Goal: Task Accomplishment & Management: Manage account settings

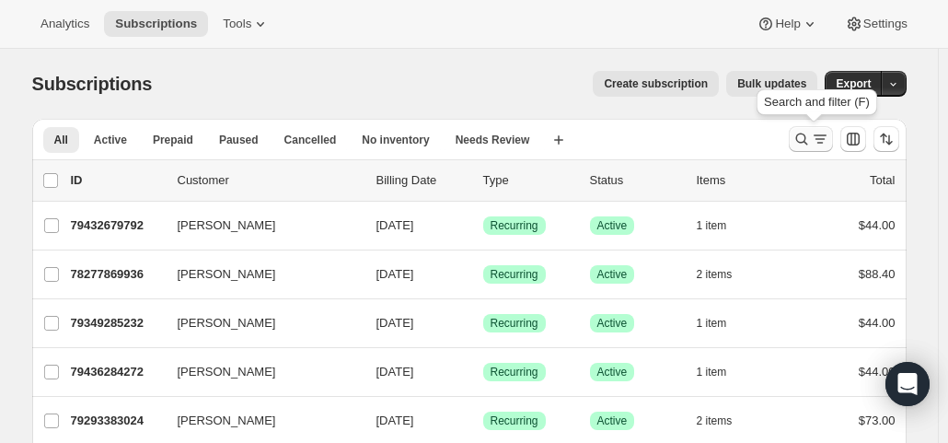
click at [822, 143] on icon "Search and filter results" at bounding box center [819, 143] width 6 height 2
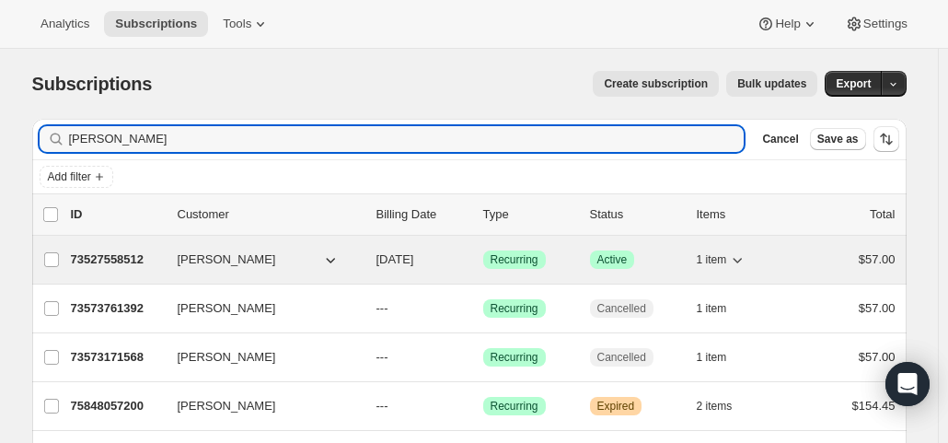
type input "sarah l"
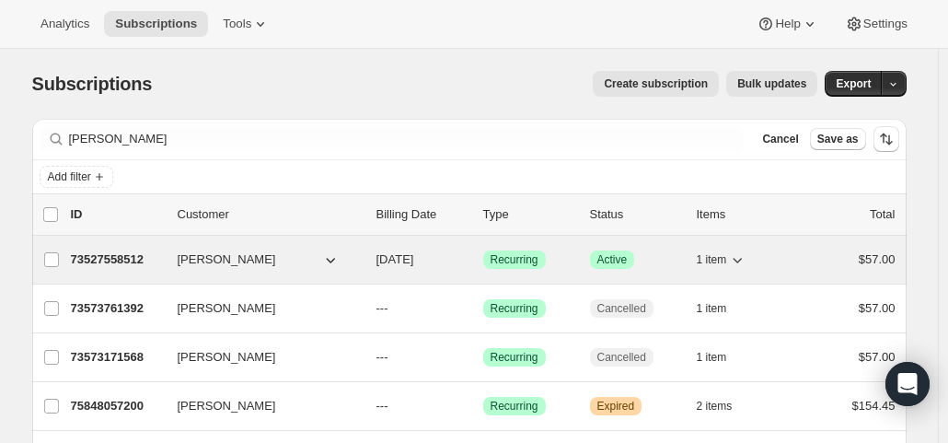
click at [482, 262] on div "73527558512 Sarah Lazcano 10/01/2025 Success Recurring Success Active 1 item $5…" at bounding box center [483, 260] width 825 height 26
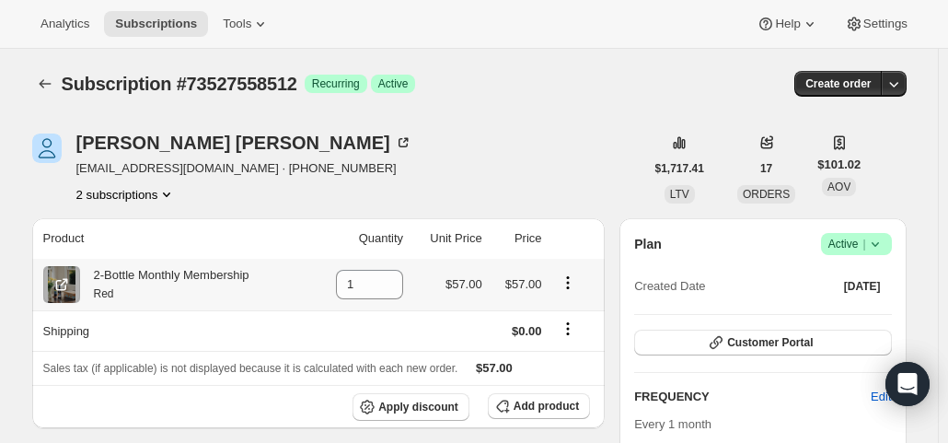
click at [573, 277] on icon "Product actions" at bounding box center [568, 282] width 18 height 18
click at [574, 318] on span "Swap variant" at bounding box center [572, 318] width 69 height 14
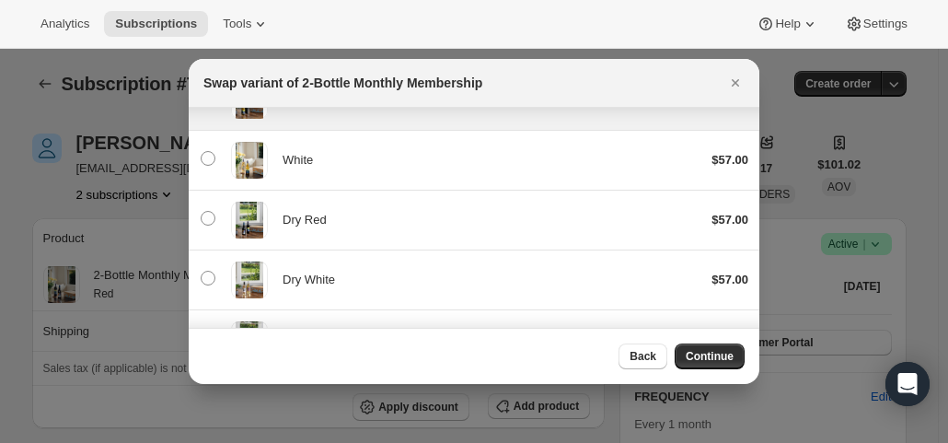
scroll to position [184, 0]
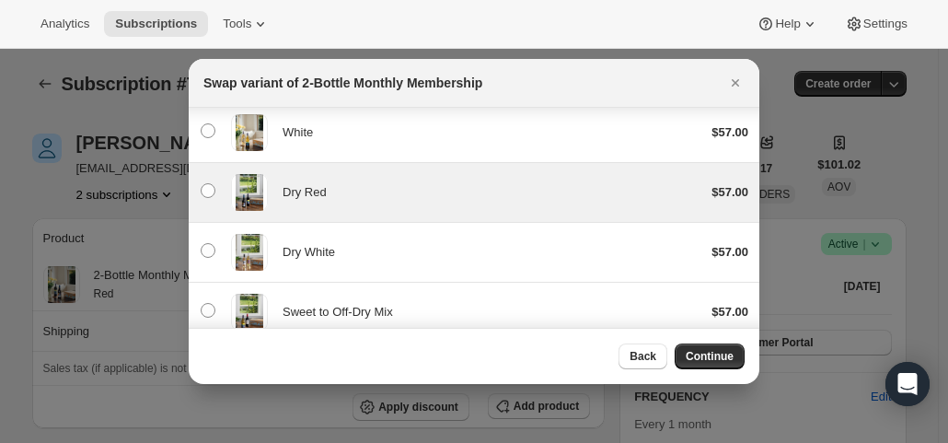
click at [318, 187] on span "Dry Red" at bounding box center [305, 192] width 44 height 14
radio input "false"
radio input "true"
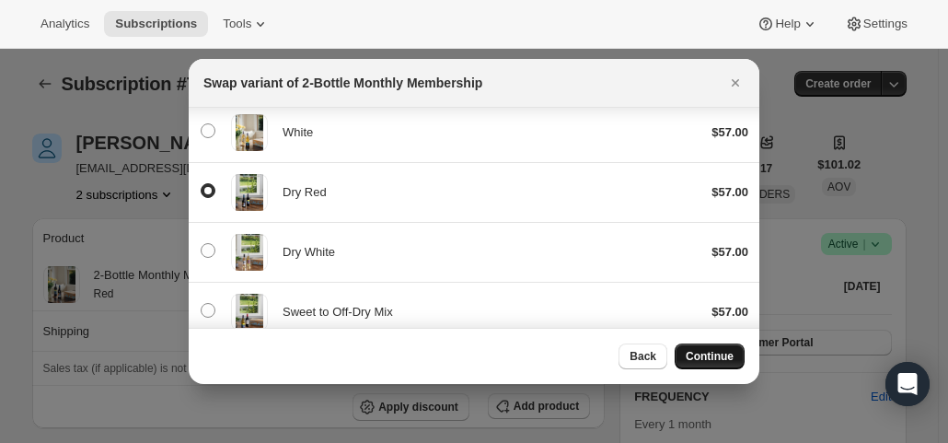
click at [705, 358] on span "Continue" at bounding box center [710, 356] width 48 height 15
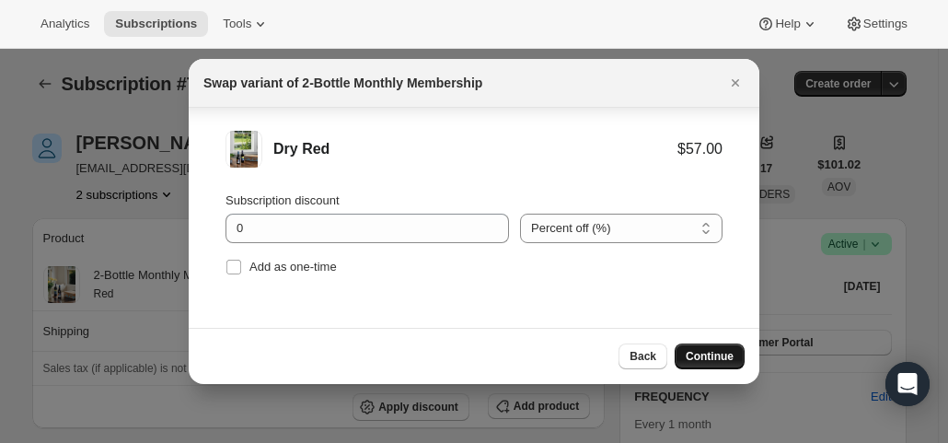
click at [694, 352] on span "Continue" at bounding box center [710, 356] width 48 height 15
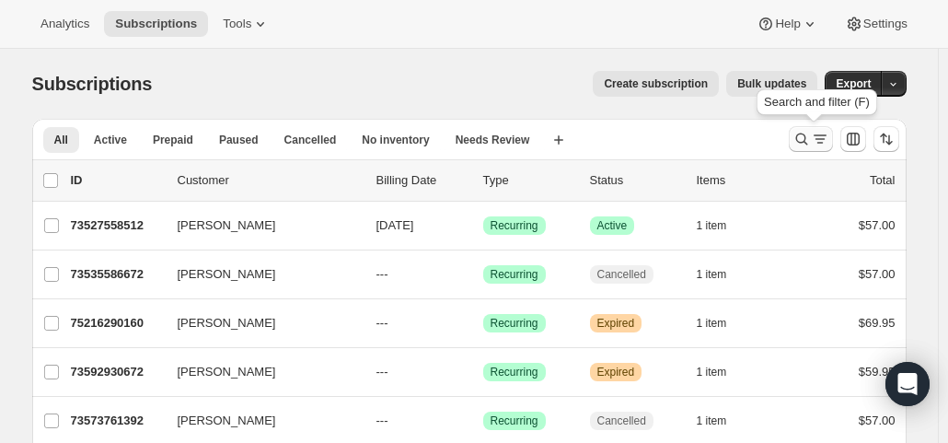
click at [824, 147] on icon "Search and filter results" at bounding box center [820, 139] width 18 height 18
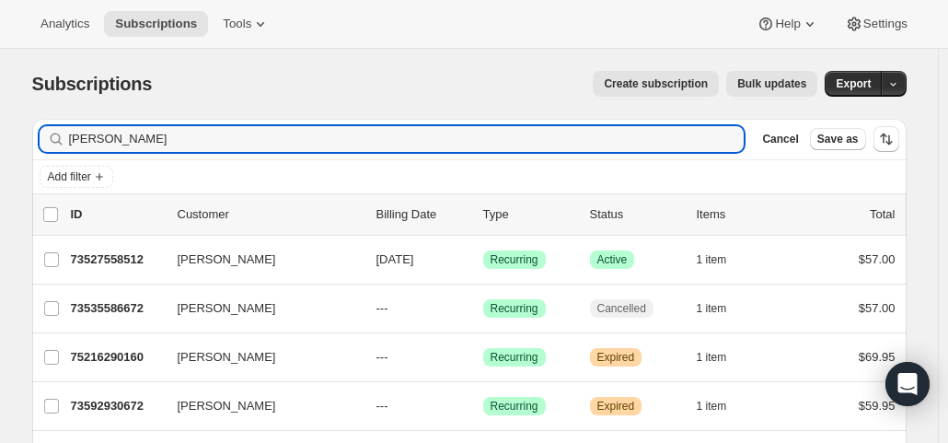
drag, startPoint x: 130, startPoint y: 137, endPoint x: 37, endPoint y: 133, distance: 93.0
click at [37, 133] on div "Filter subscribers sarah l Clear Cancel Save as" at bounding box center [469, 139] width 874 height 40
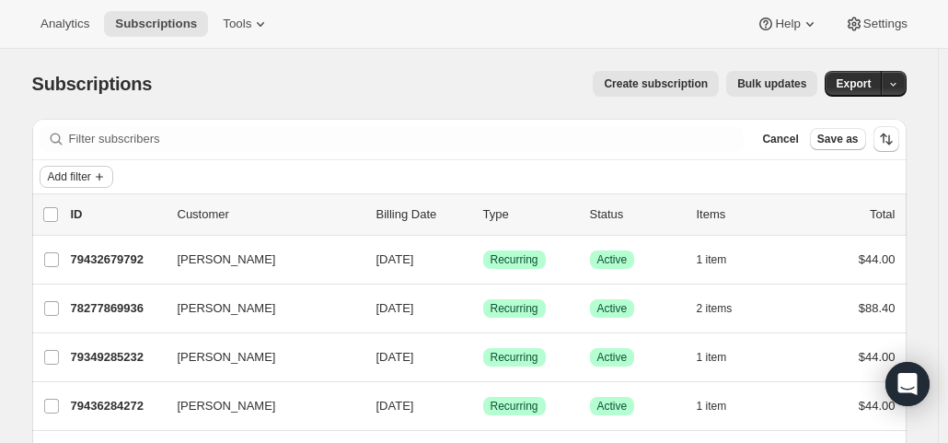
click at [84, 181] on span "Add filter" at bounding box center [69, 176] width 43 height 15
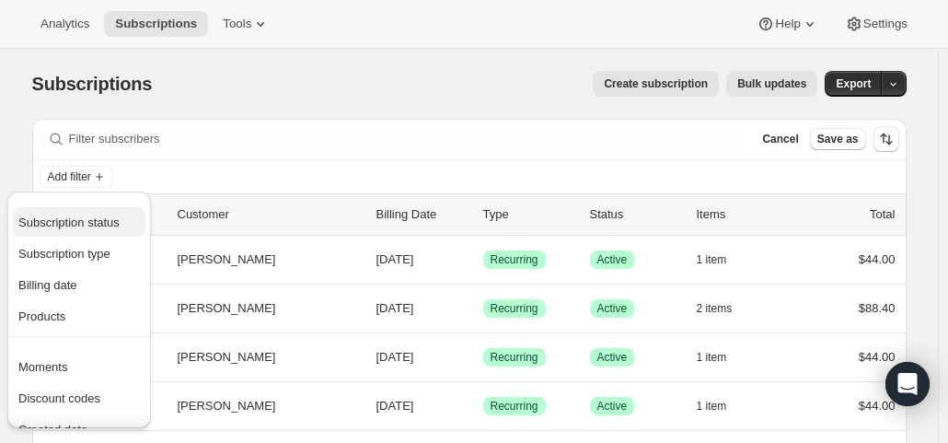
click at [78, 222] on span "Subscription status" at bounding box center [68, 222] width 101 height 14
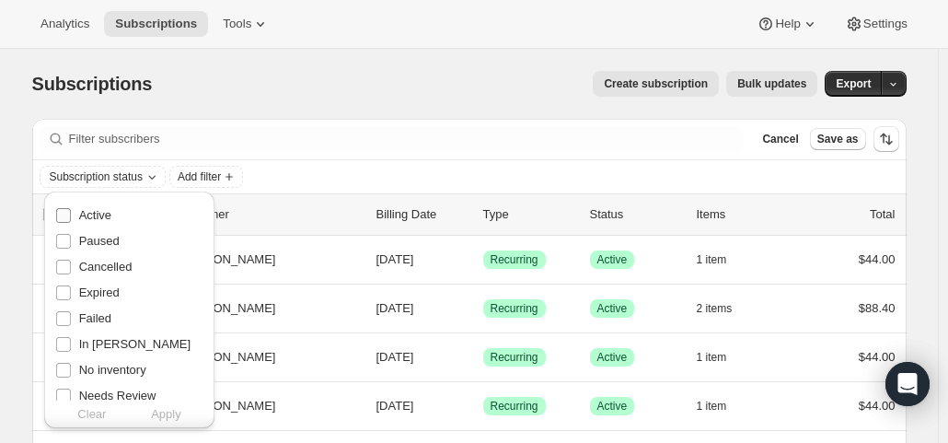
click at [94, 216] on span "Active" at bounding box center [95, 215] width 32 height 14
click at [71, 216] on input "Active" at bounding box center [63, 215] width 15 height 15
checkbox input "true"
click at [210, 179] on span "Add filter" at bounding box center [199, 176] width 43 height 15
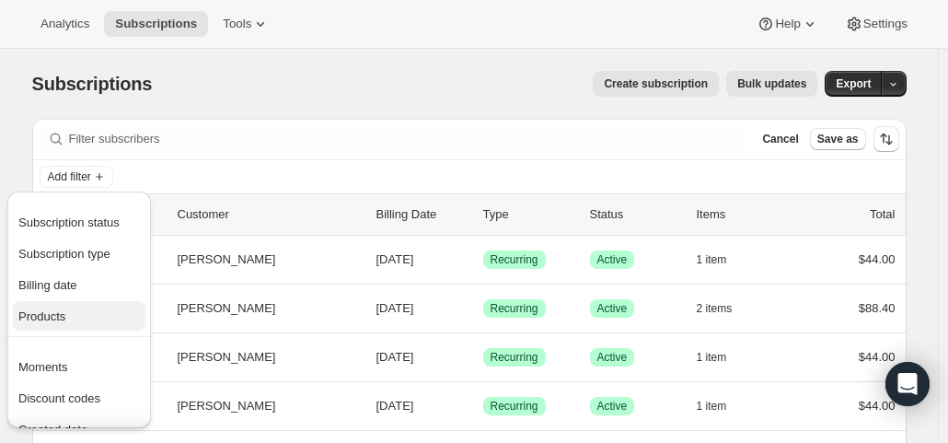
click at [70, 322] on span "Products" at bounding box center [78, 316] width 121 height 18
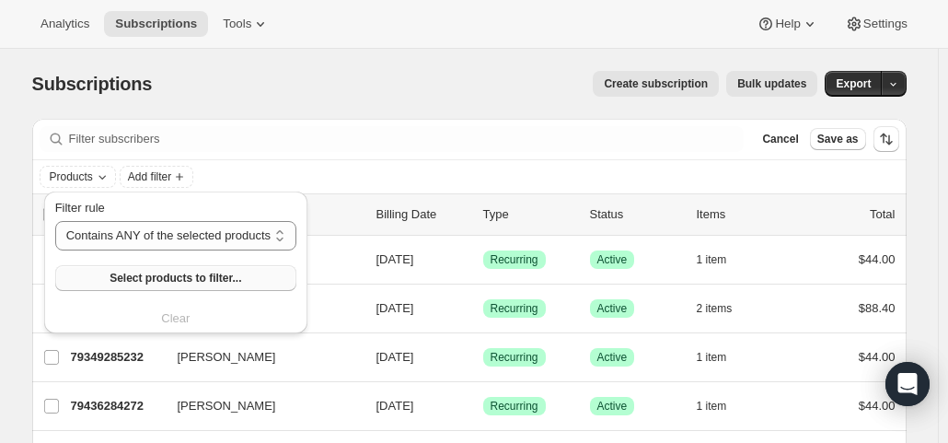
click at [121, 273] on span "Select products to filter..." at bounding box center [176, 278] width 132 height 15
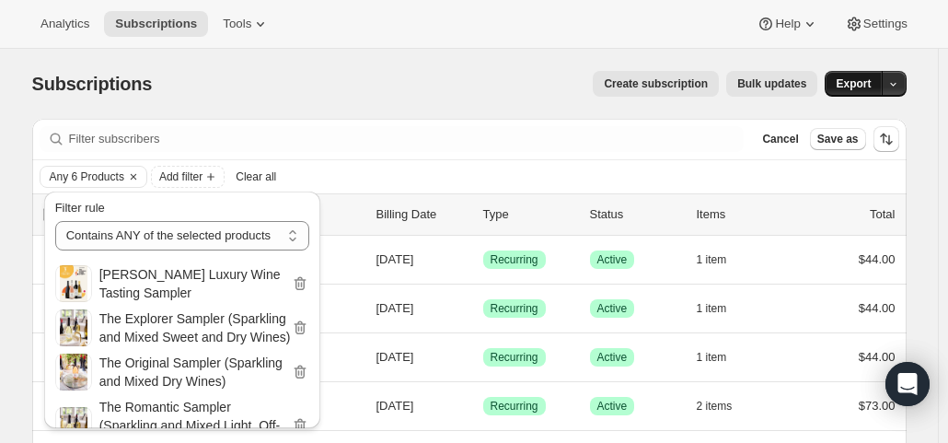
click at [854, 82] on span "Export" at bounding box center [853, 83] width 35 height 15
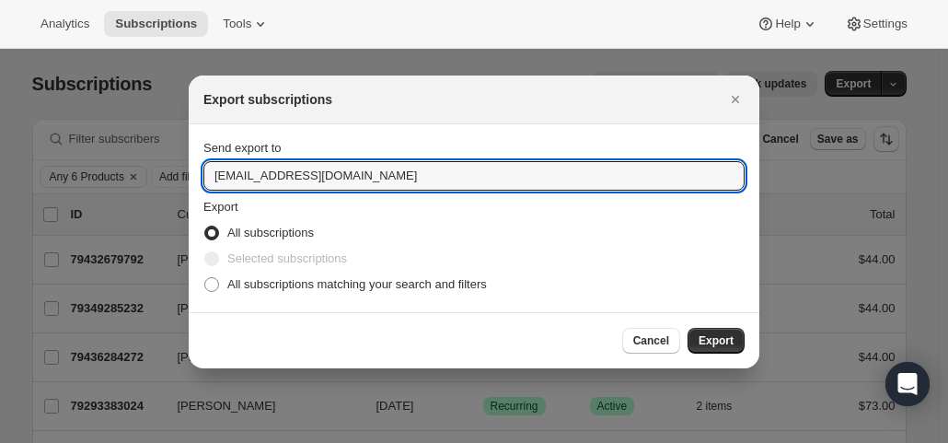
drag, startPoint x: 239, startPoint y: 180, endPoint x: 192, endPoint y: 175, distance: 47.3
click at [192, 175] on section "Send export to hello@wineshopathome.com Export All subscriptions Selected subsc…" at bounding box center [474, 218] width 571 height 188
type input "mfletcher@wineshopathome.com"
click at [281, 282] on span "All subscriptions matching your search and filters" at bounding box center [357, 284] width 260 height 14
click at [205, 278] on input "All subscriptions matching your search and filters" at bounding box center [204, 277] width 1 height 1
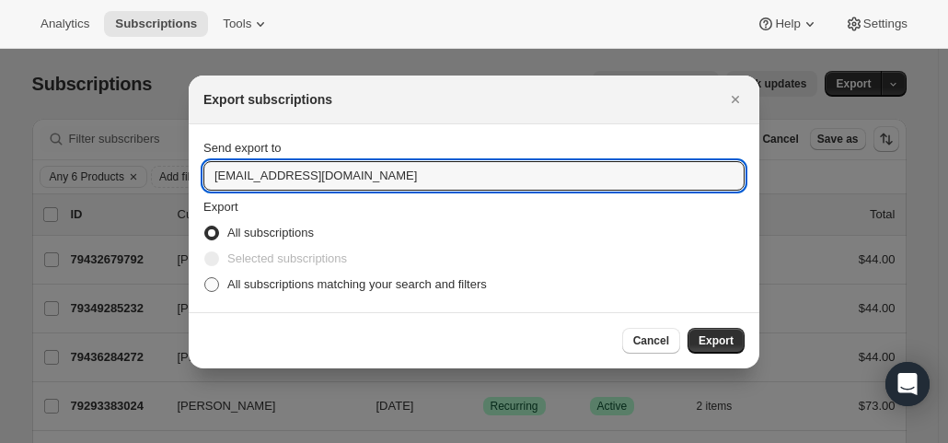
radio input "true"
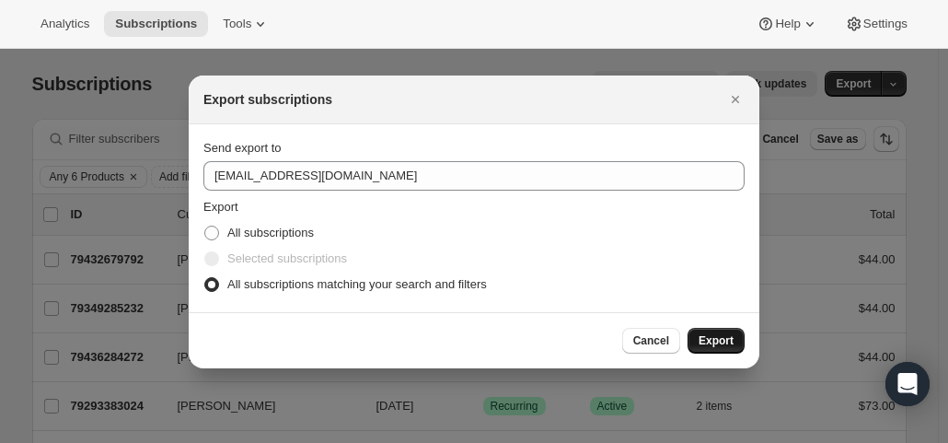
click at [709, 346] on span "Export" at bounding box center [716, 340] width 35 height 15
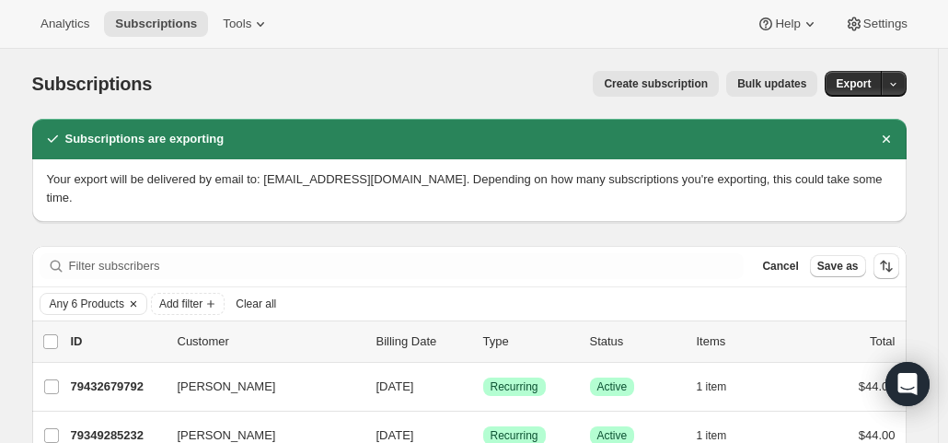
click at [136, 300] on icon "Clear" at bounding box center [134, 303] width 6 height 6
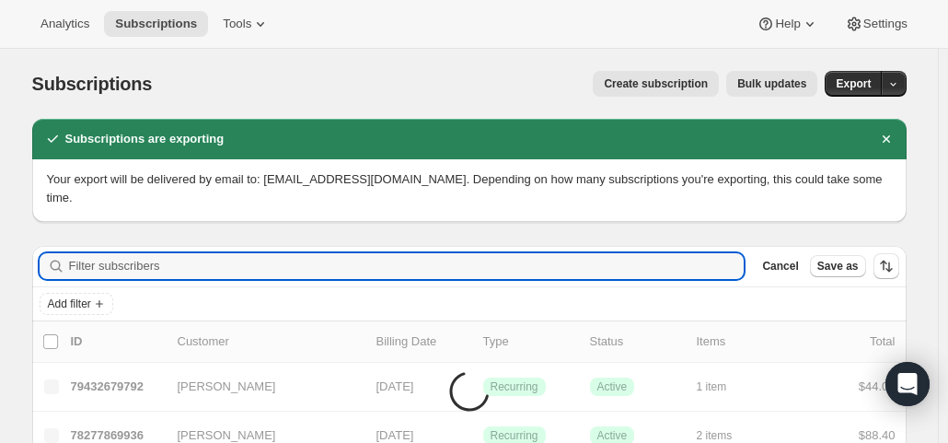
drag, startPoint x: 184, startPoint y: 248, endPoint x: 133, endPoint y: 231, distance: 53.3
click at [133, 246] on div "Filter subscribers Cancel Save as" at bounding box center [469, 266] width 874 height 40
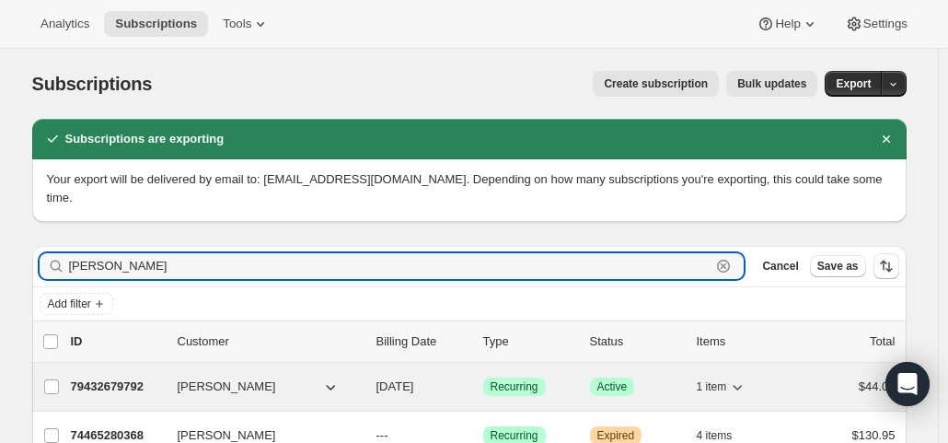
scroll to position [92, 0]
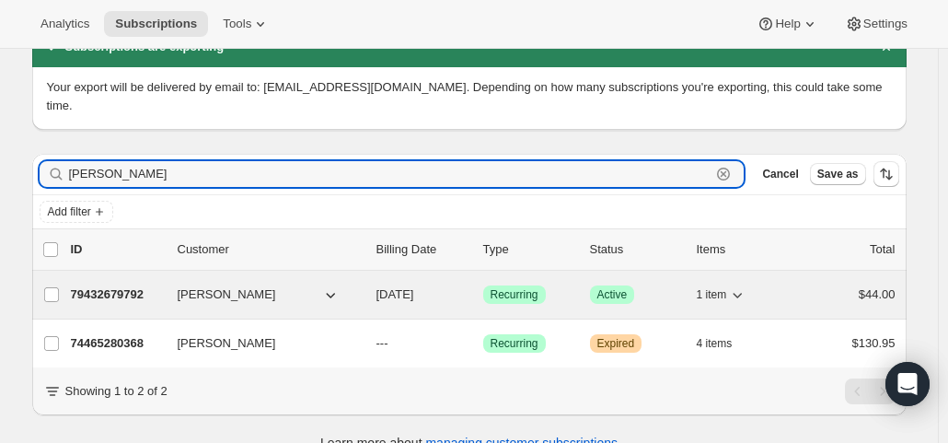
type input "chris smith"
click at [414, 287] on span "09/23/2025" at bounding box center [395, 294] width 38 height 14
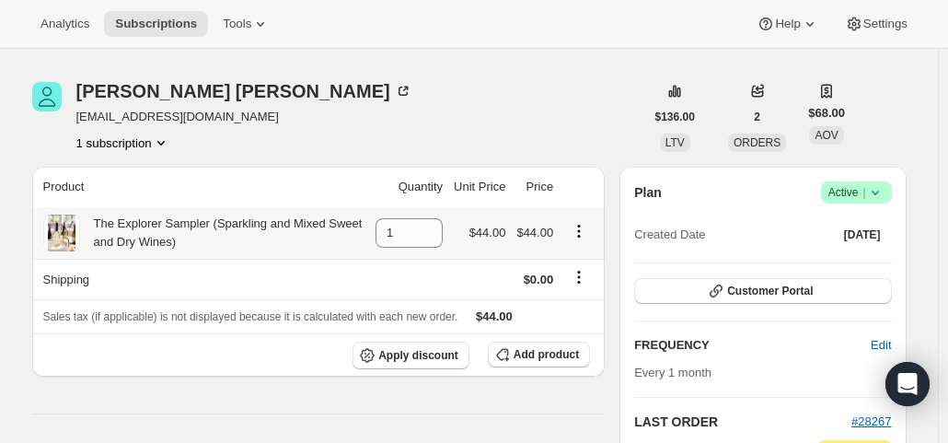
scroll to position [92, 0]
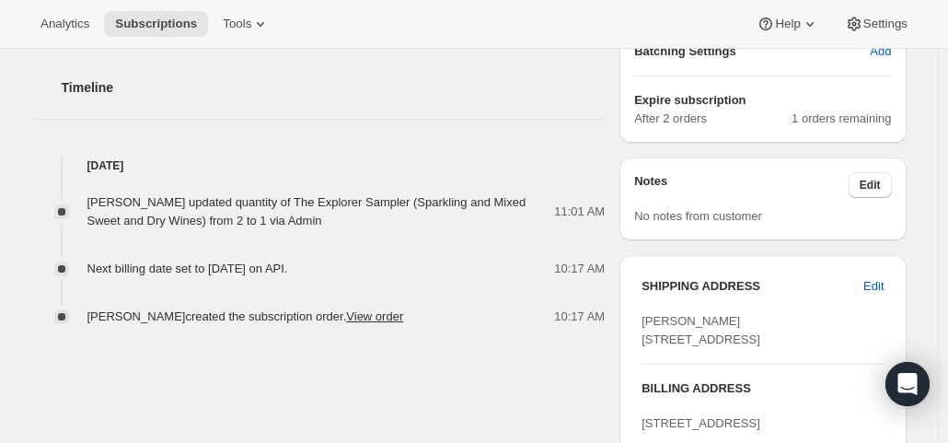
scroll to position [644, 0]
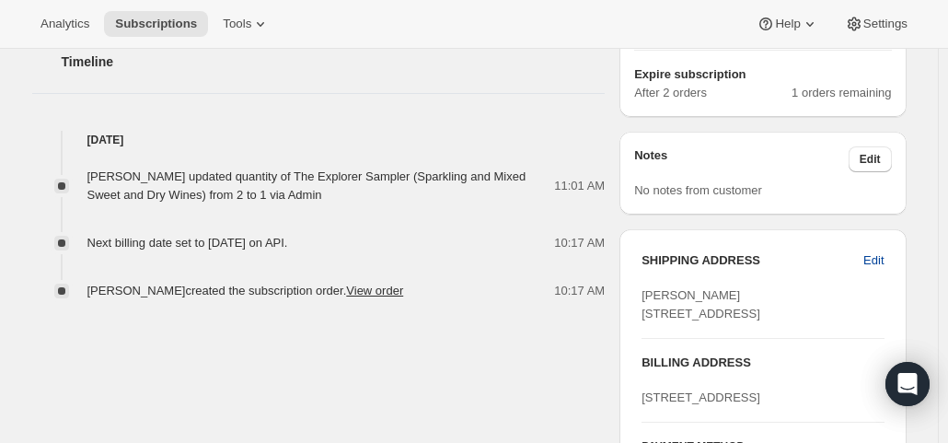
click at [878, 257] on span "Edit" at bounding box center [873, 260] width 20 height 18
select select "MI"
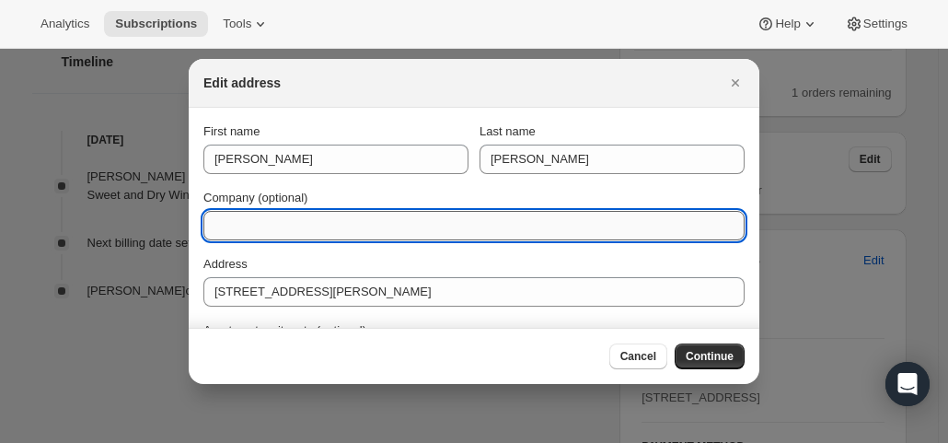
click at [394, 220] on input "Company (optional)" at bounding box center [473, 225] width 541 height 29
type input "Walgreens"
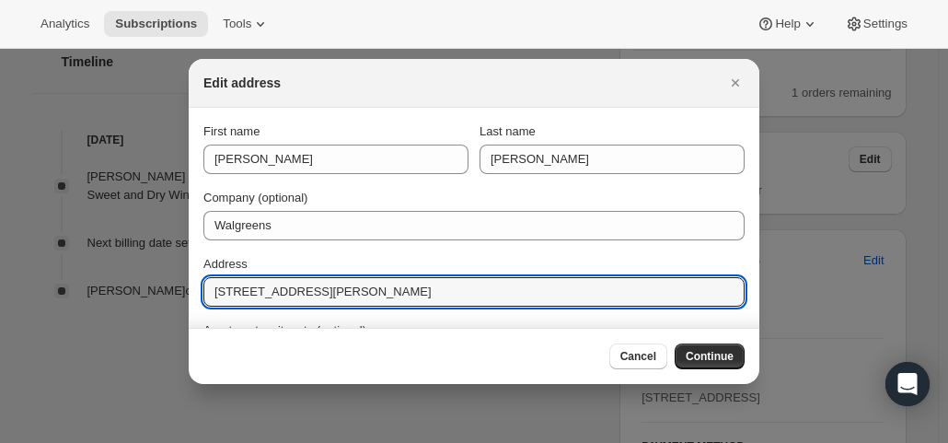
drag, startPoint x: 368, startPoint y: 292, endPoint x: 162, endPoint y: 266, distance: 207.8
paste input "378 Baldwin St"
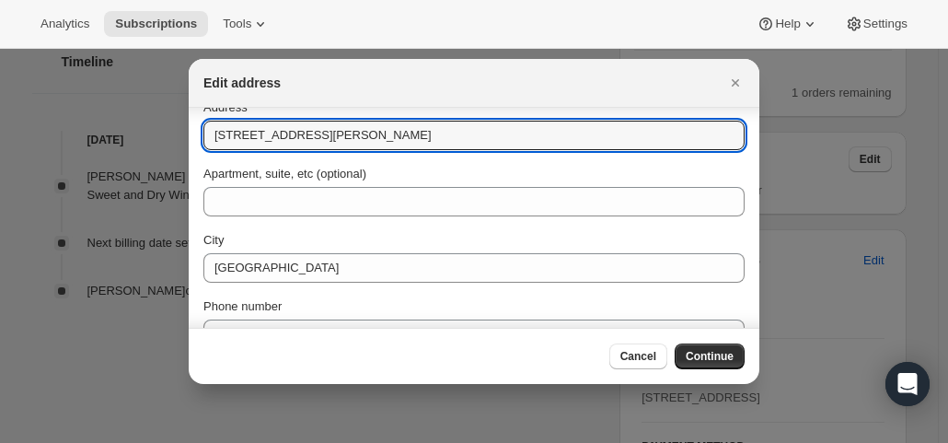
scroll to position [184, 0]
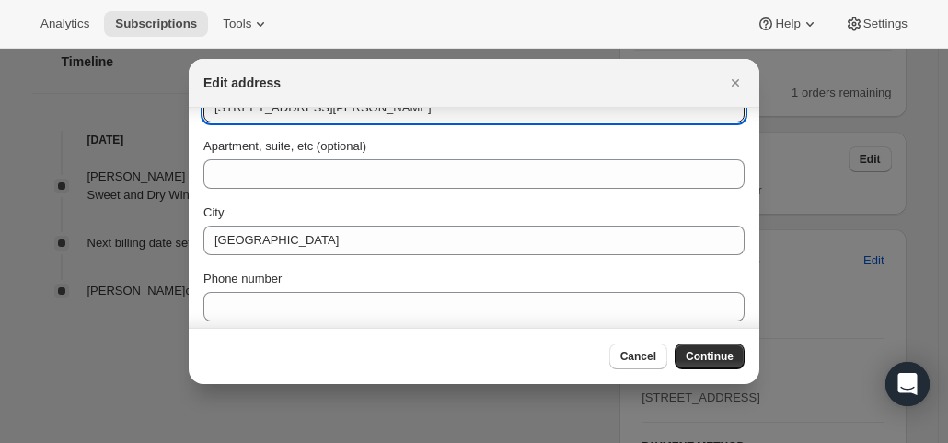
type input "378 Baldwin St"
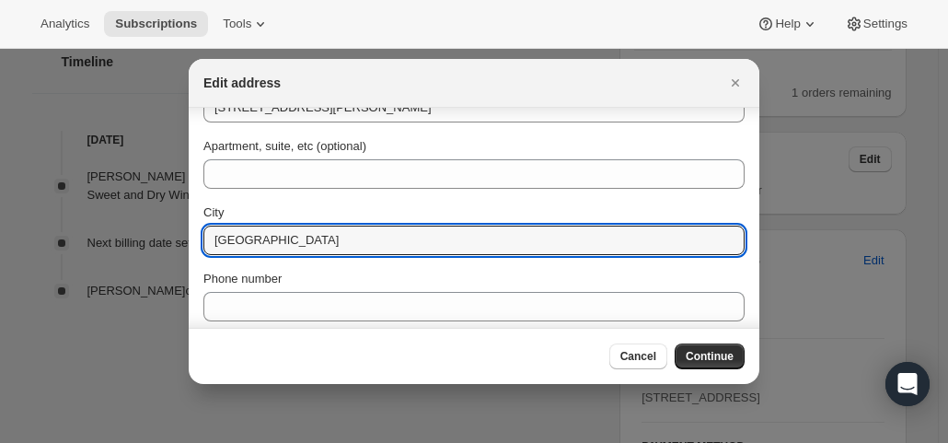
drag, startPoint x: 307, startPoint y: 248, endPoint x: 178, endPoint y: 233, distance: 130.6
paste input "Jenison"
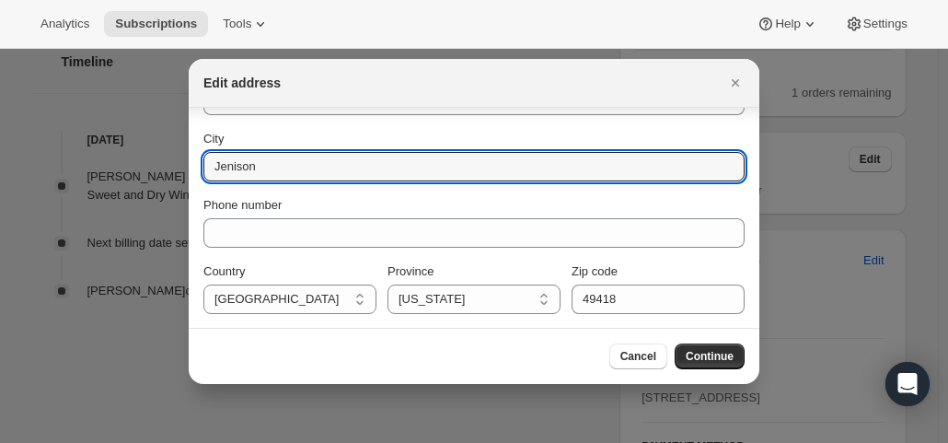
type input "Jenison"
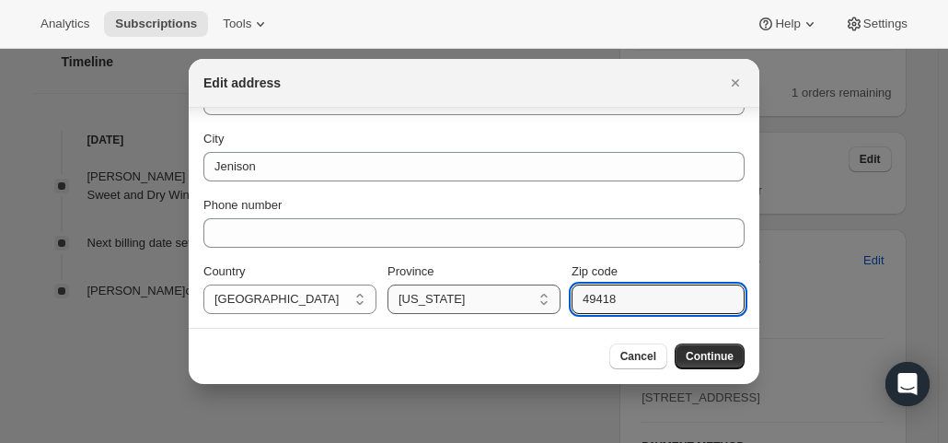
drag, startPoint x: 622, startPoint y: 301, endPoint x: 546, endPoint y: 300, distance: 76.4
click at [546, 300] on div "Country United States United States Province Alabama Alaska American Samoa Ariz…" at bounding box center [473, 288] width 541 height 52
paste input "2"
type input "49428"
click at [716, 354] on span "Continue" at bounding box center [710, 356] width 48 height 15
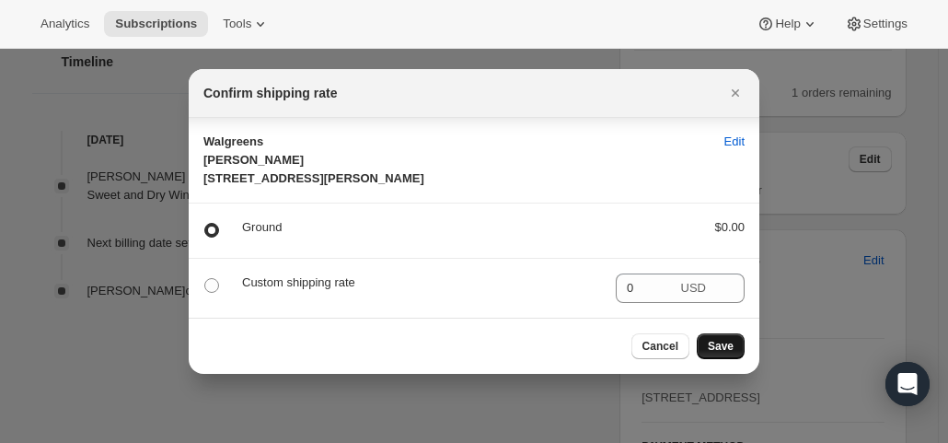
scroll to position [14, 0]
click at [716, 353] on span "Save" at bounding box center [721, 346] width 26 height 15
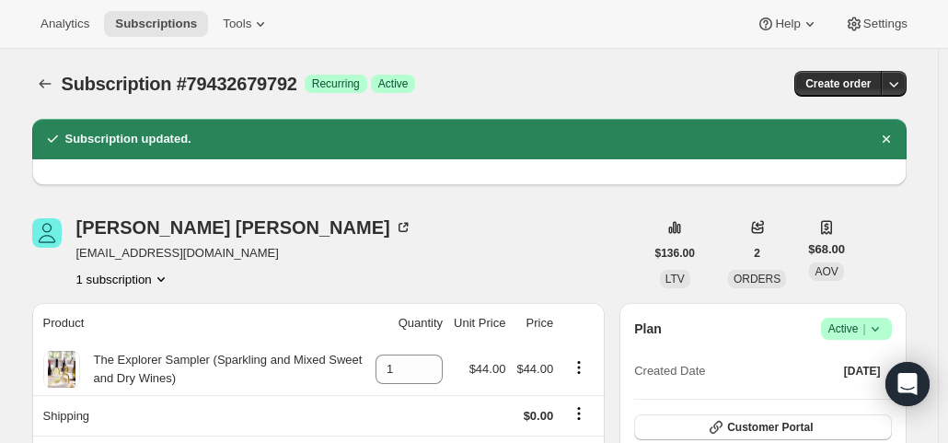
scroll to position [92, 0]
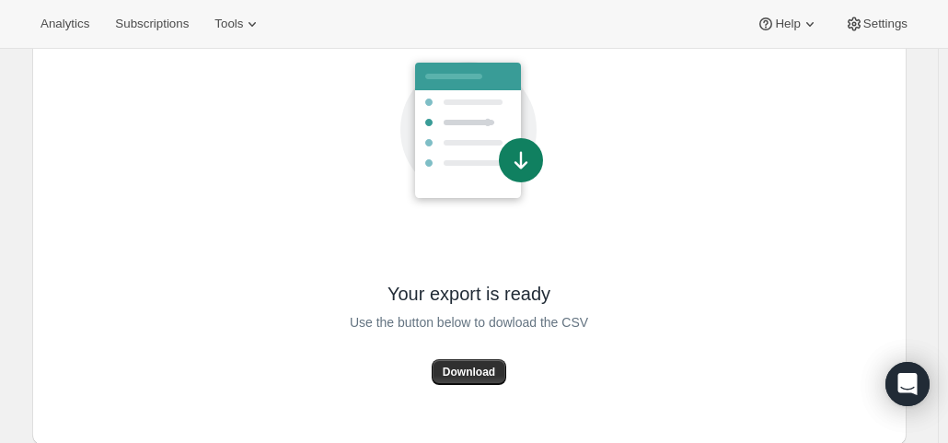
scroll to position [156, 0]
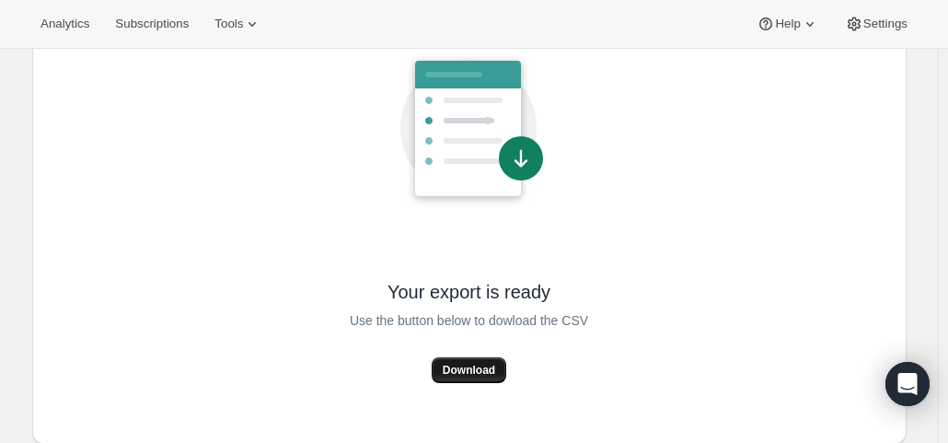
click at [460, 365] on span "Download" at bounding box center [469, 370] width 52 height 15
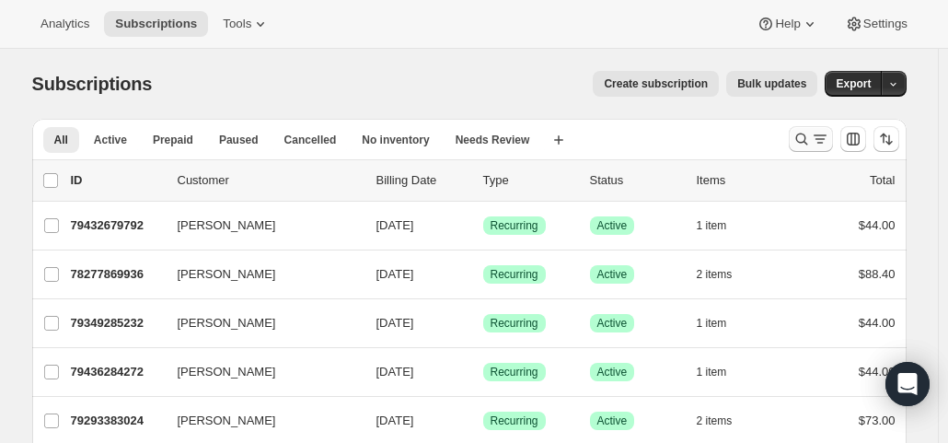
click at [811, 136] on icon "Search and filter results" at bounding box center [801, 139] width 18 height 18
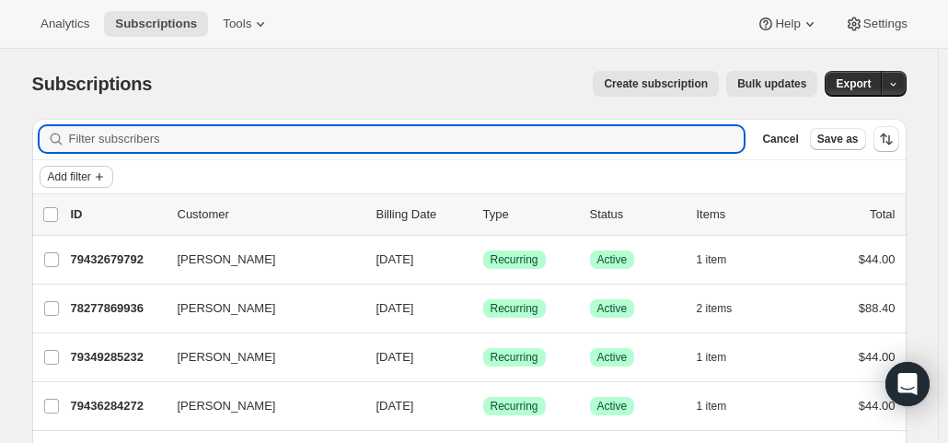
click at [91, 175] on span "Add filter" at bounding box center [69, 176] width 43 height 15
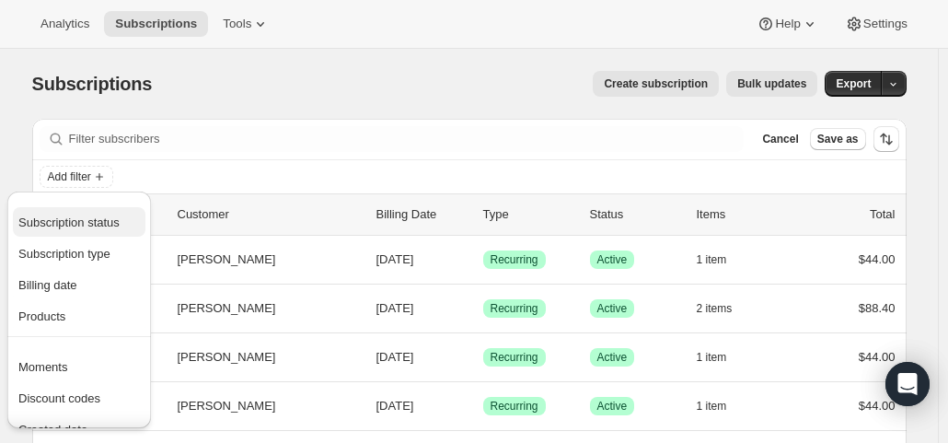
click at [88, 218] on span "Subscription status" at bounding box center [68, 222] width 101 height 14
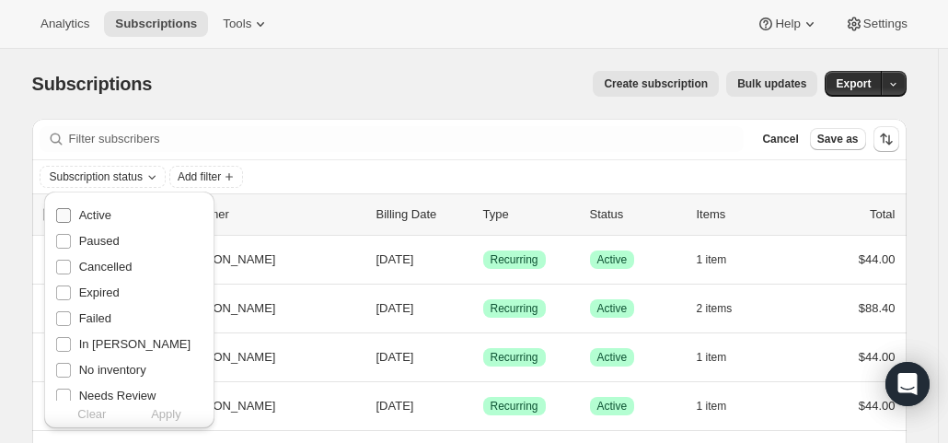
click at [84, 216] on span "Active" at bounding box center [95, 215] width 32 height 14
click at [71, 216] on input "Active" at bounding box center [63, 215] width 15 height 15
checkbox input "true"
click at [164, 411] on span "Apply" at bounding box center [166, 414] width 30 height 18
click at [214, 173] on span "Add filter" at bounding box center [203, 176] width 43 height 15
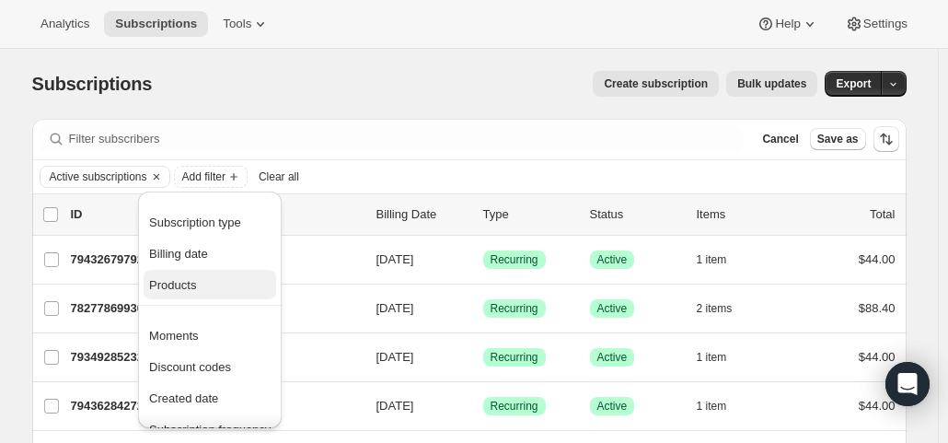
click at [194, 291] on span "Products" at bounding box center [172, 285] width 47 height 14
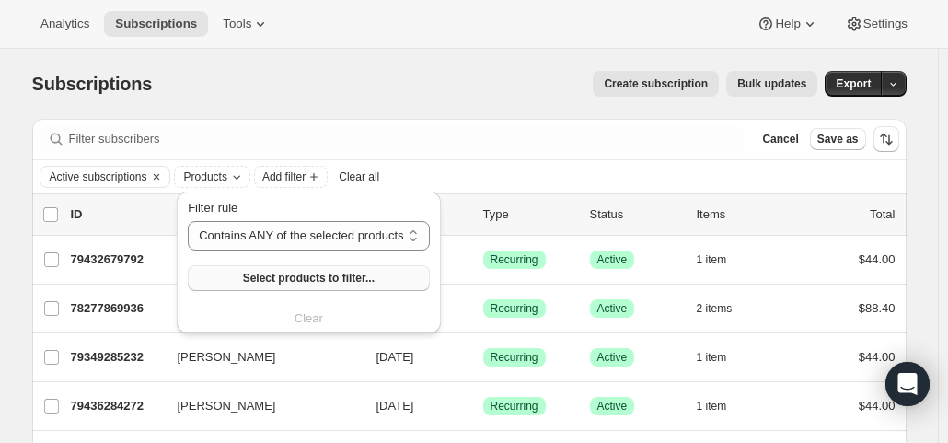
click at [248, 281] on span "Select products to filter..." at bounding box center [309, 278] width 132 height 15
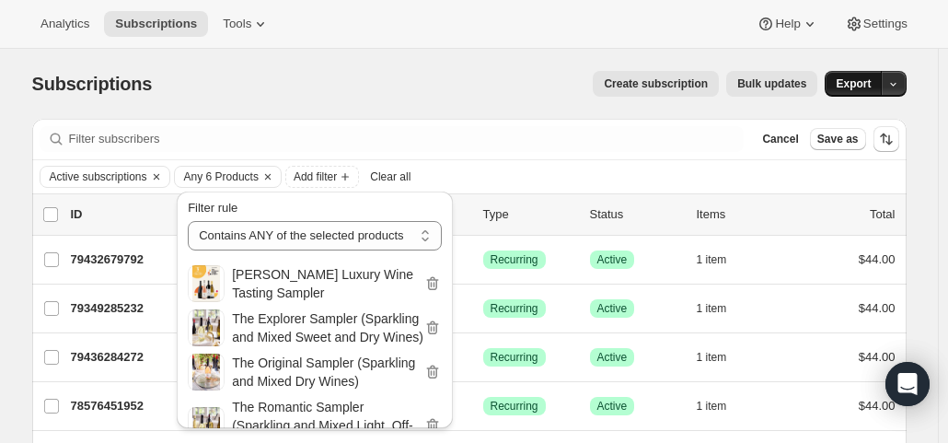
click at [867, 91] on button "Export" at bounding box center [853, 84] width 57 height 26
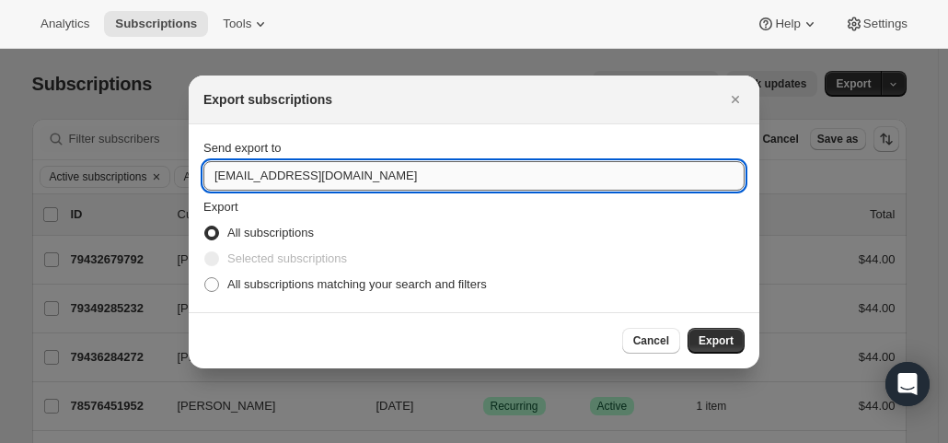
drag, startPoint x: 237, startPoint y: 176, endPoint x: 217, endPoint y: 176, distance: 20.2
click at [217, 176] on input "hello@wineshopathome.com" at bounding box center [473, 175] width 541 height 29
type input "mfletcher@wineshopathome.com"
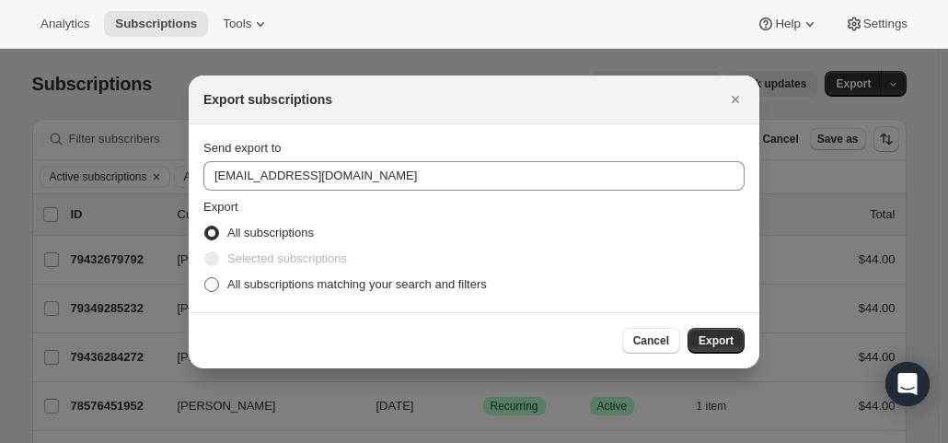
click at [287, 288] on span "All subscriptions matching your search and filters" at bounding box center [357, 284] width 260 height 14
click at [205, 278] on input "All subscriptions matching your search and filters" at bounding box center [204, 277] width 1 height 1
radio input "true"
click at [728, 341] on span "Export" at bounding box center [716, 340] width 35 height 15
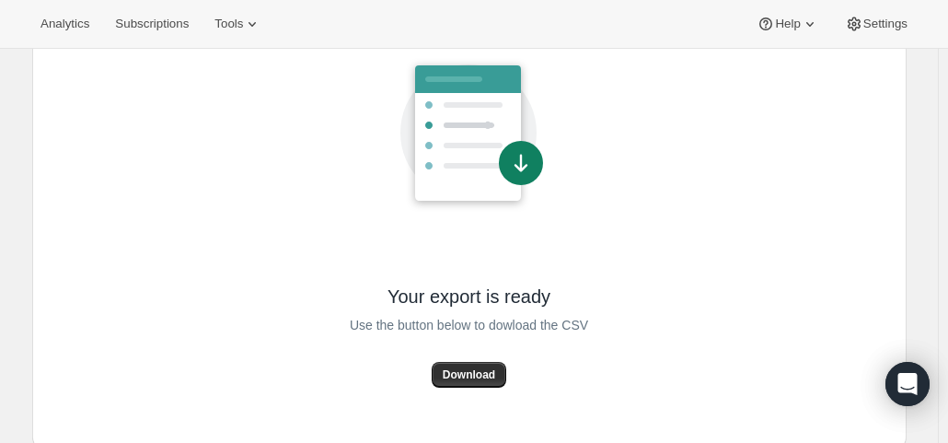
scroll to position [156, 0]
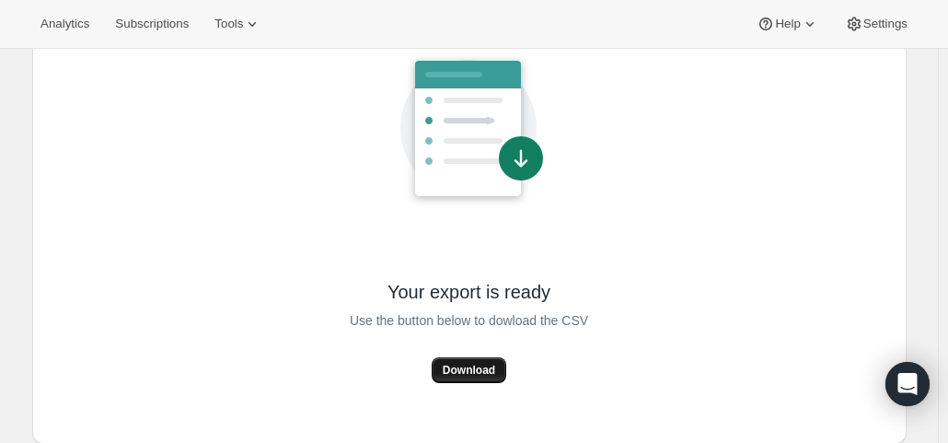
click at [468, 367] on span "Download" at bounding box center [469, 370] width 52 height 15
click at [490, 360] on button "Download" at bounding box center [469, 370] width 75 height 26
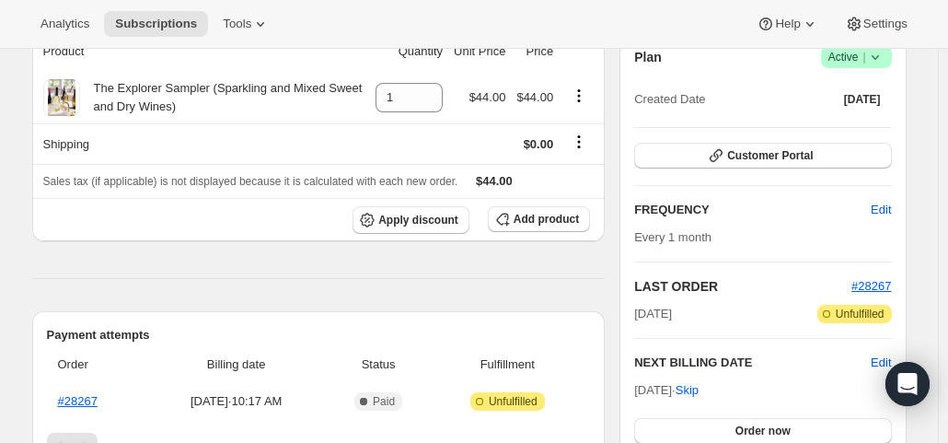
scroll to position [368, 0]
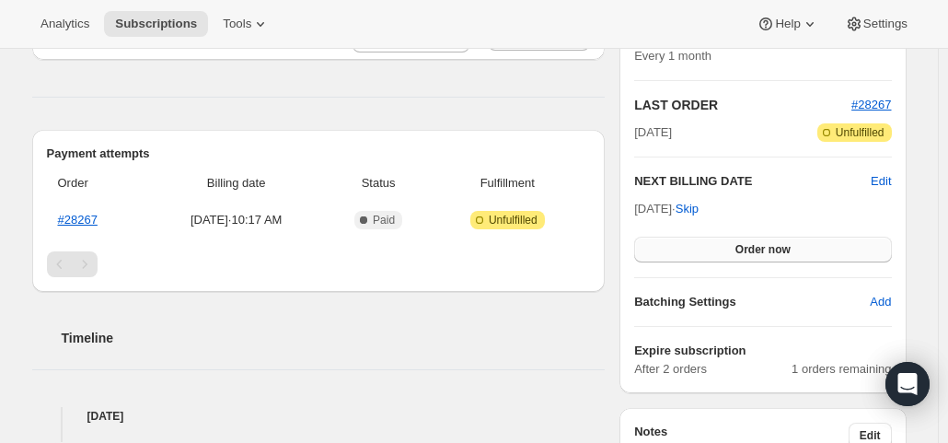
click at [744, 244] on span "Order now" at bounding box center [762, 249] width 55 height 15
click at [744, 244] on span "Click to confirm" at bounding box center [763, 249] width 84 height 15
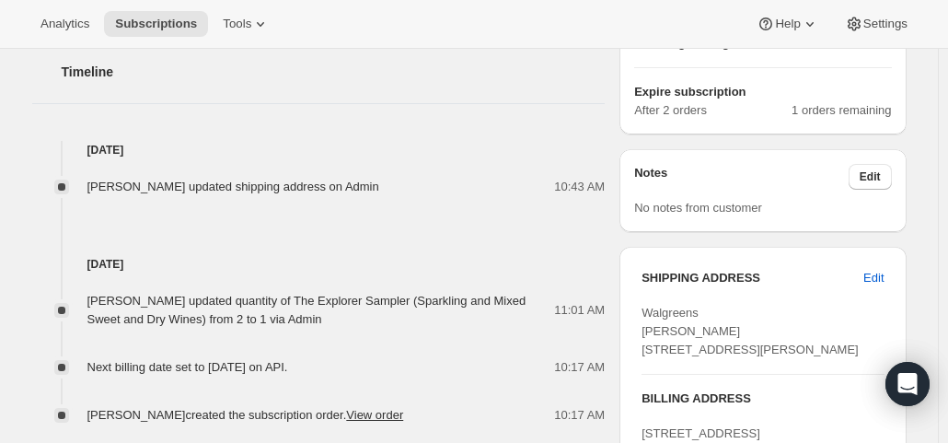
scroll to position [644, 0]
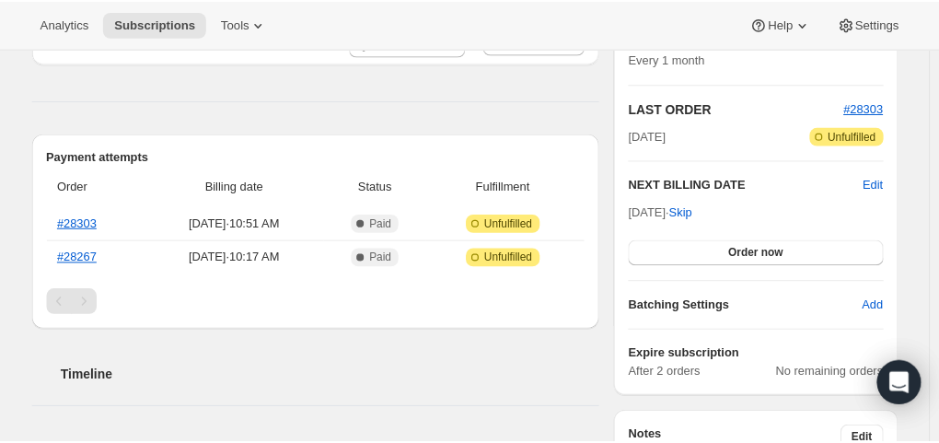
scroll to position [460, 0]
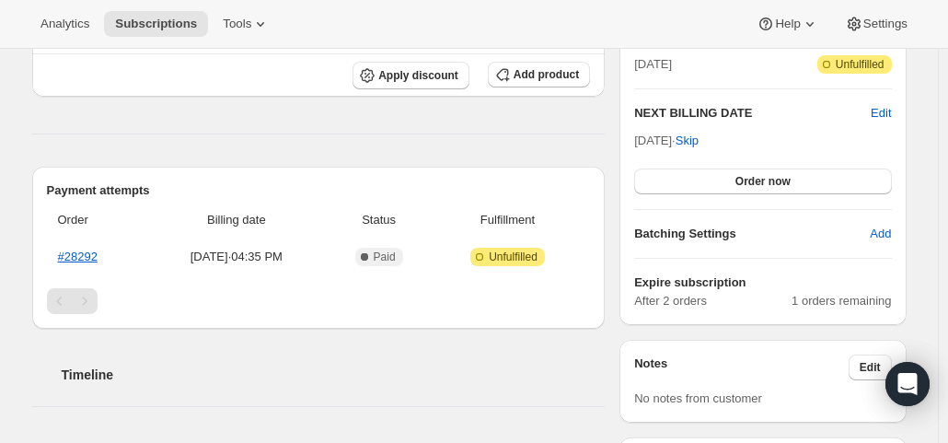
scroll to position [460, 0]
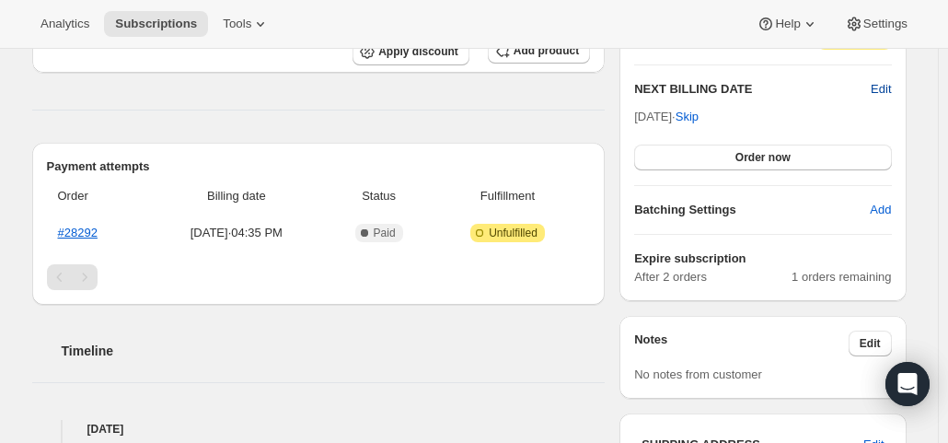
click at [882, 87] on span "Edit" at bounding box center [881, 89] width 20 height 18
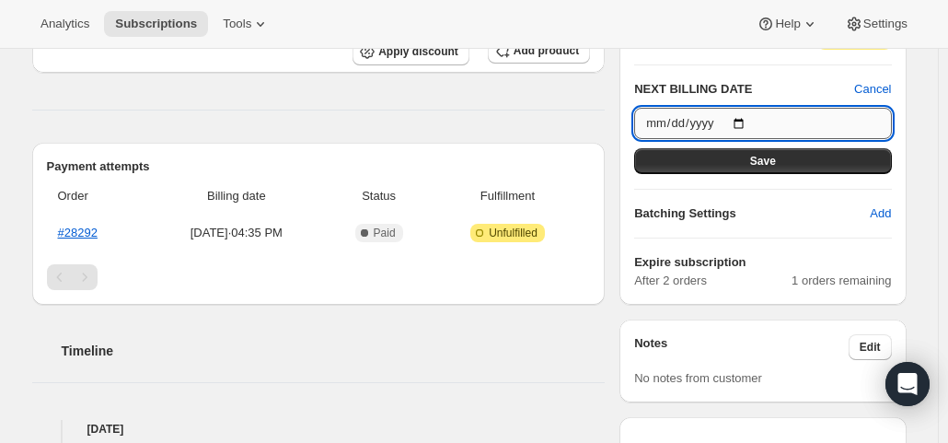
click at [747, 119] on input "[DATE]" at bounding box center [762, 123] width 257 height 31
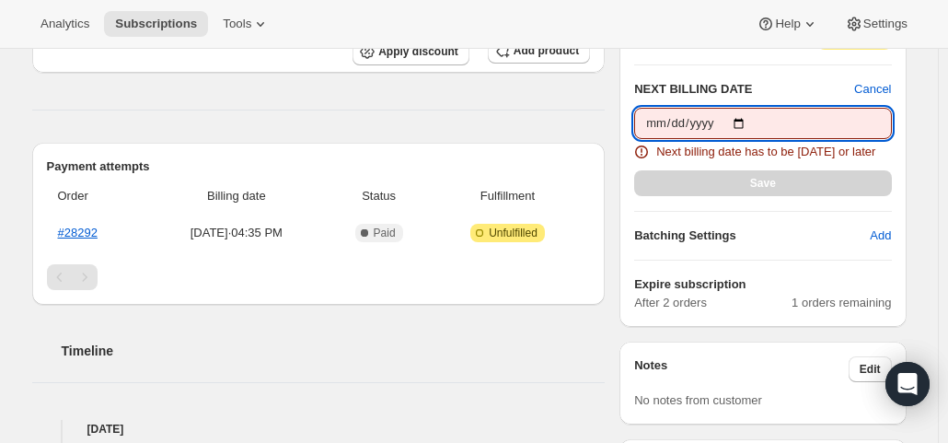
type input "[DATE]"
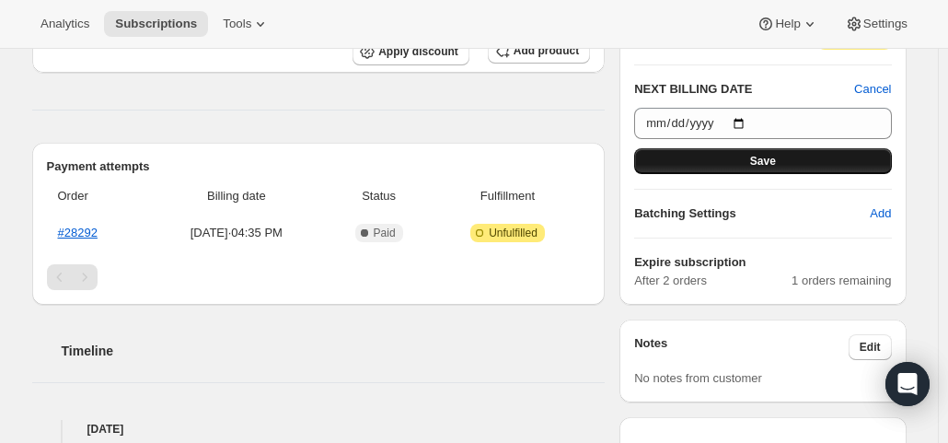
click at [714, 156] on button "Save" at bounding box center [762, 161] width 257 height 26
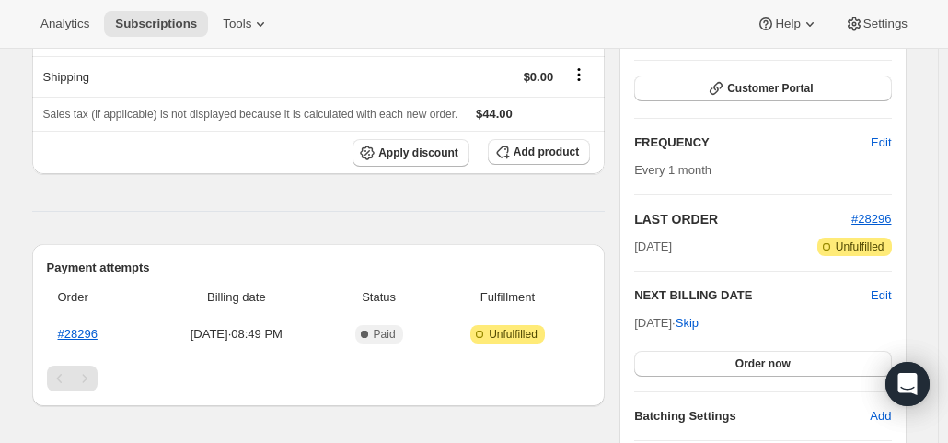
scroll to position [368, 0]
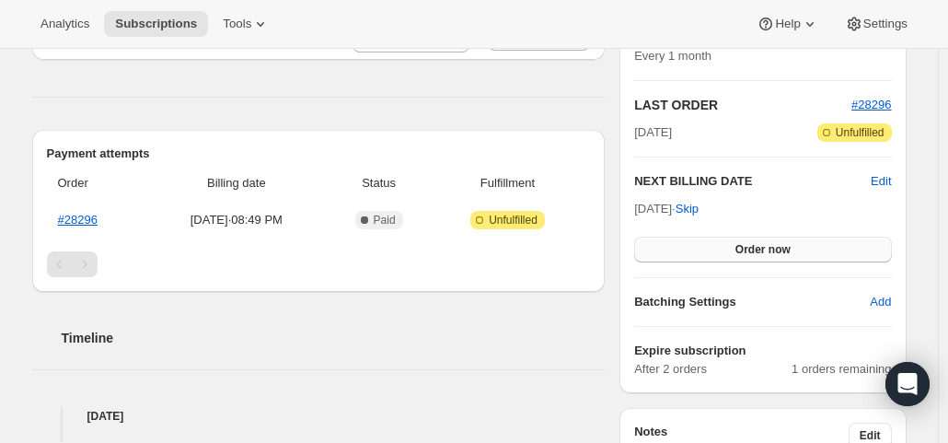
click at [757, 253] on span "Order now" at bounding box center [762, 249] width 55 height 15
click at [757, 253] on span "Click to confirm" at bounding box center [763, 249] width 84 height 15
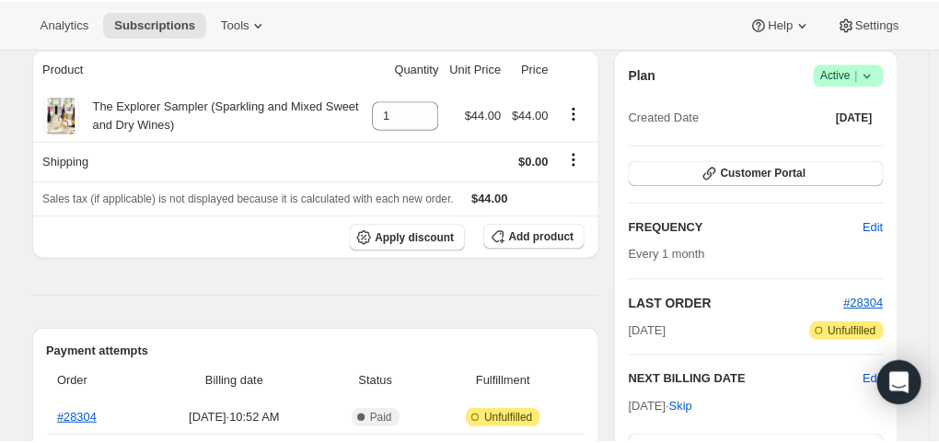
scroll to position [276, 0]
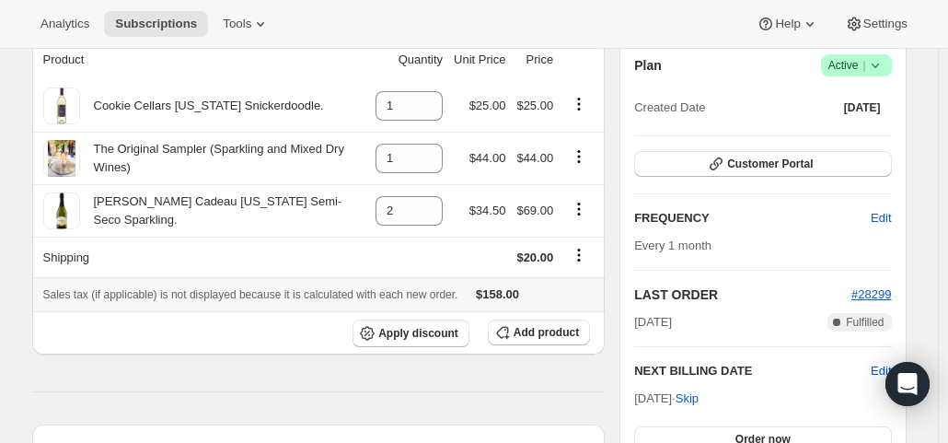
scroll to position [276, 0]
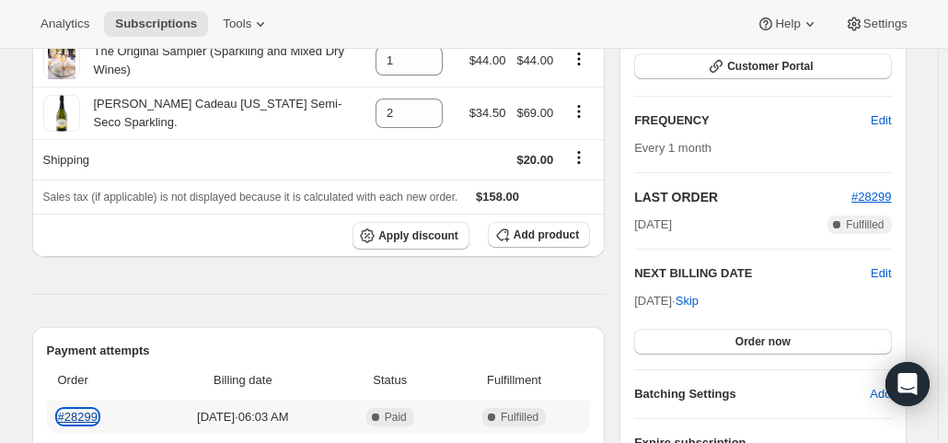
click at [85, 410] on link "#28299" at bounding box center [78, 417] width 40 height 14
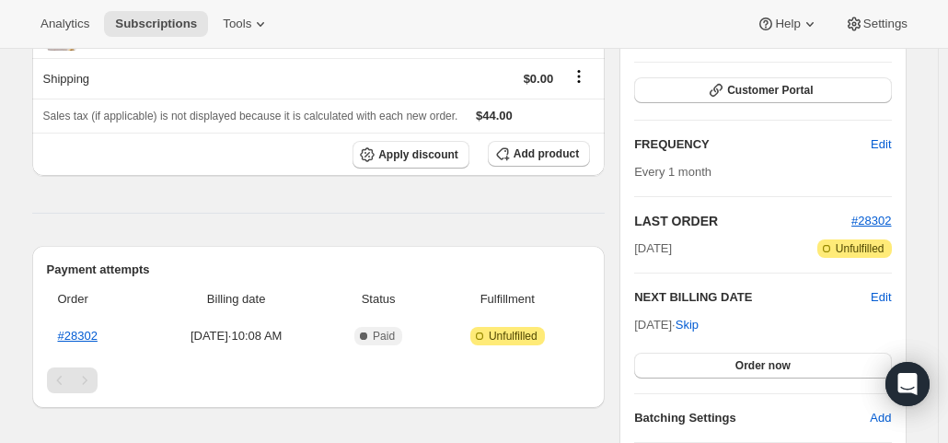
scroll to position [368, 0]
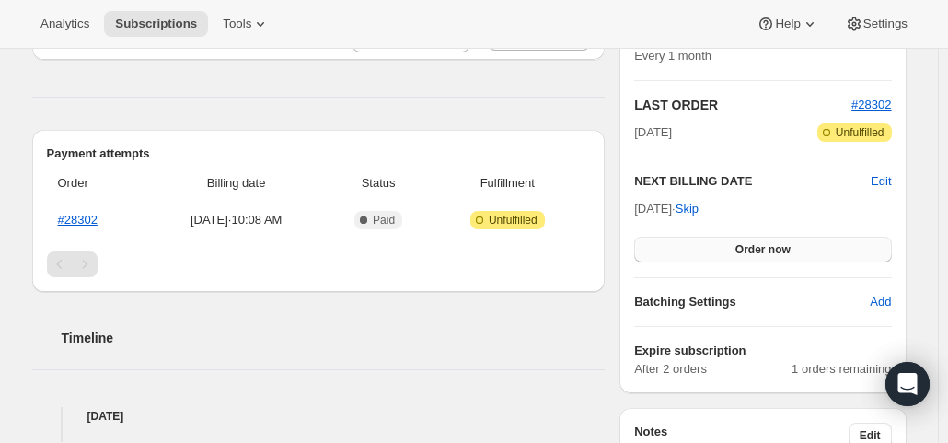
click at [772, 244] on span "Order now" at bounding box center [762, 249] width 55 height 15
click at [772, 244] on span "Click to confirm" at bounding box center [763, 249] width 84 height 15
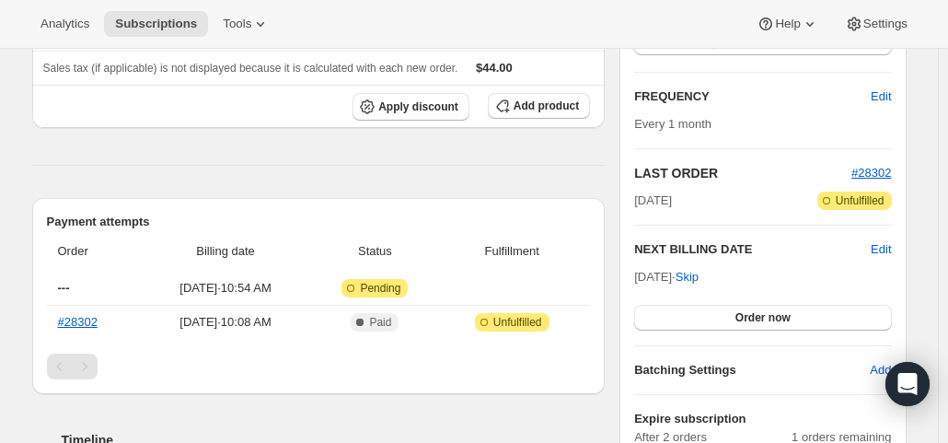
scroll to position [368, 0]
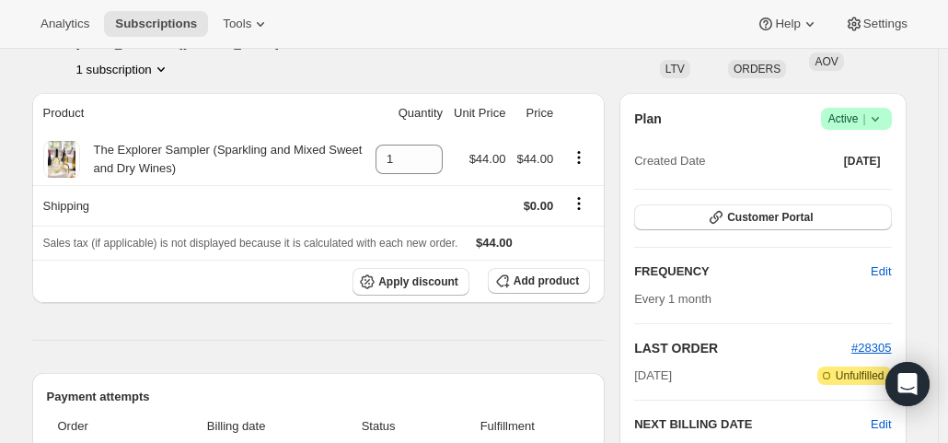
scroll to position [276, 0]
